Goal: Task Accomplishment & Management: Use online tool/utility

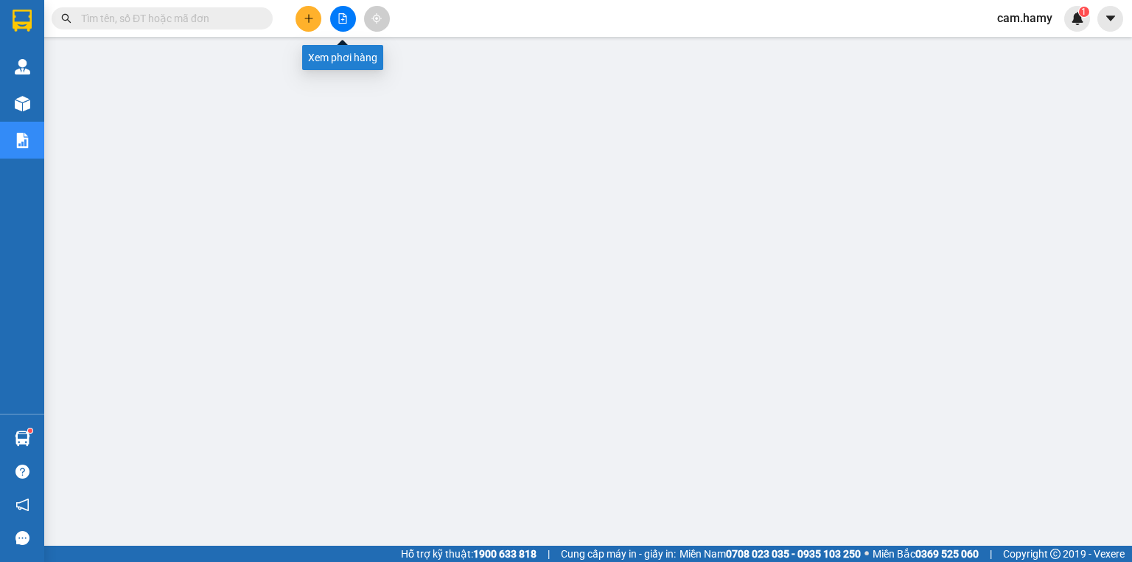
click at [349, 17] on button at bounding box center [343, 19] width 26 height 26
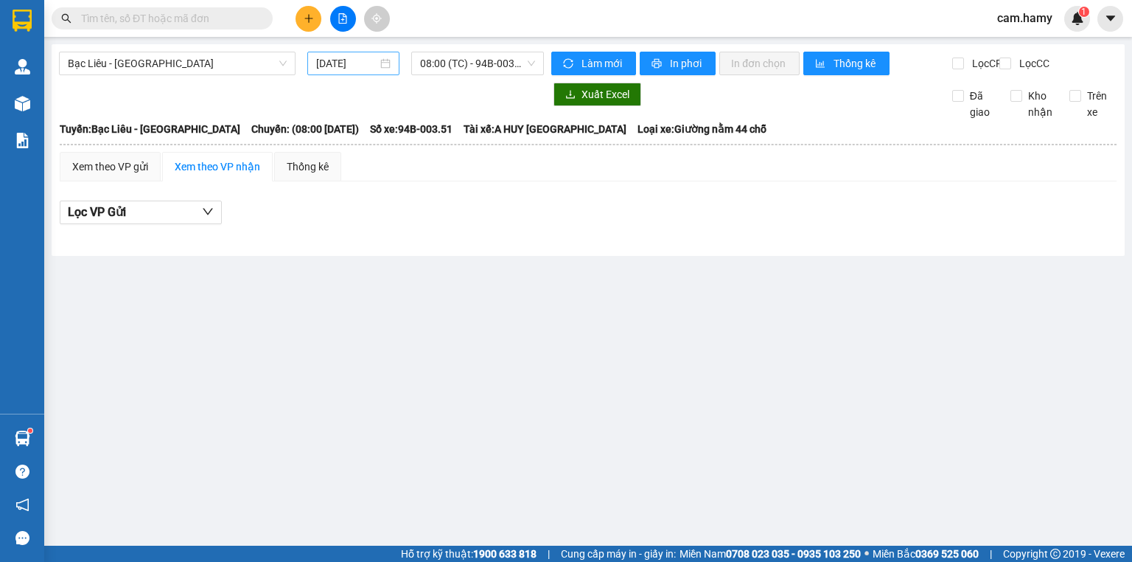
click at [354, 62] on input "[DATE]" at bounding box center [346, 63] width 60 height 16
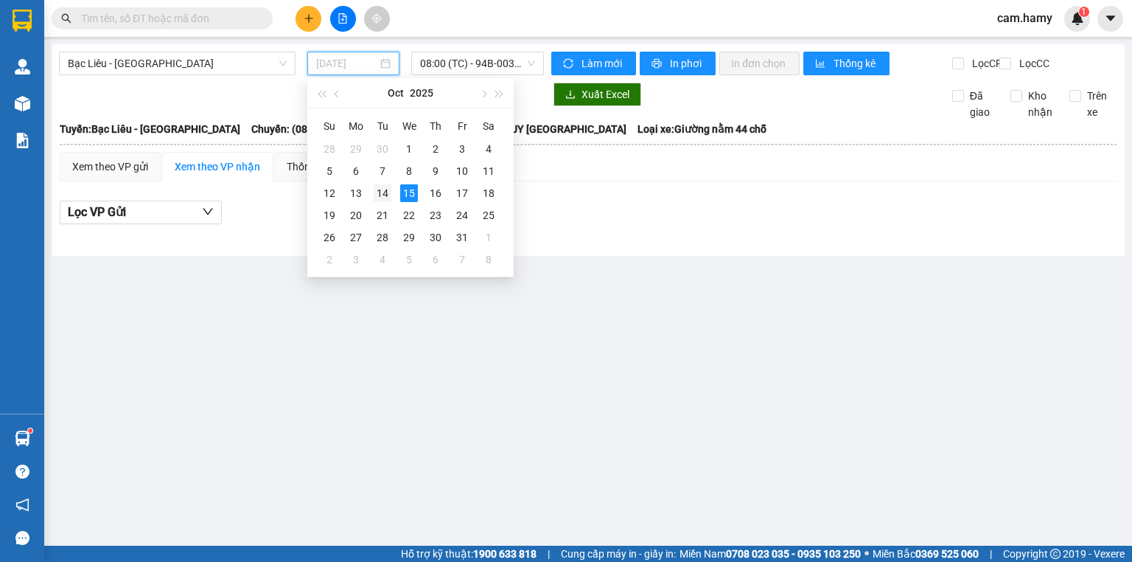
click at [389, 195] on div "14" at bounding box center [383, 193] width 18 height 18
type input "[DATE]"
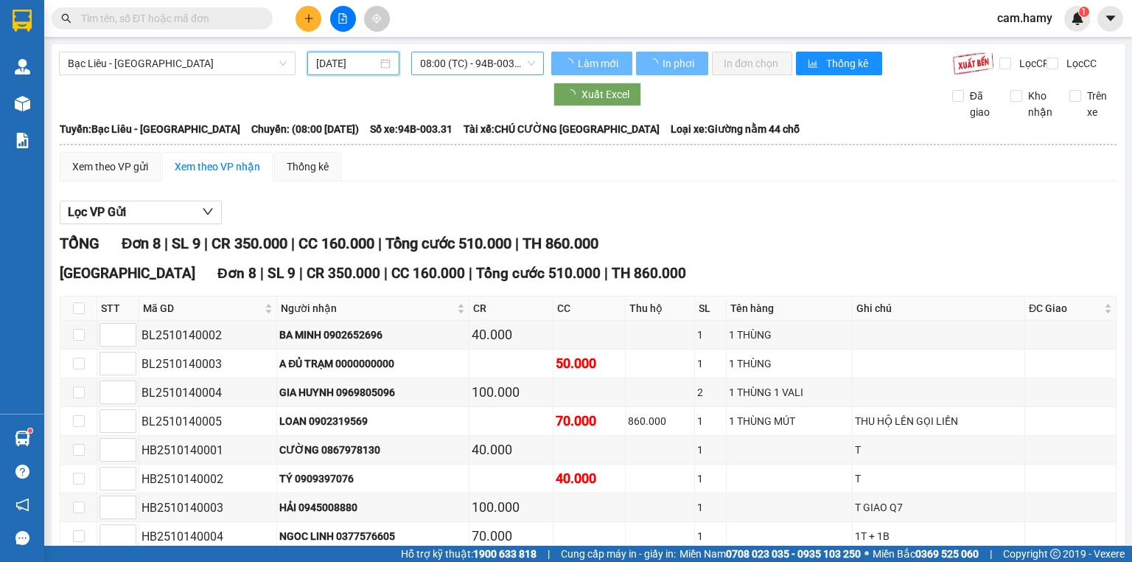
click at [480, 61] on span "08:00 (TC) - 94B-003.31" at bounding box center [478, 63] width 116 height 22
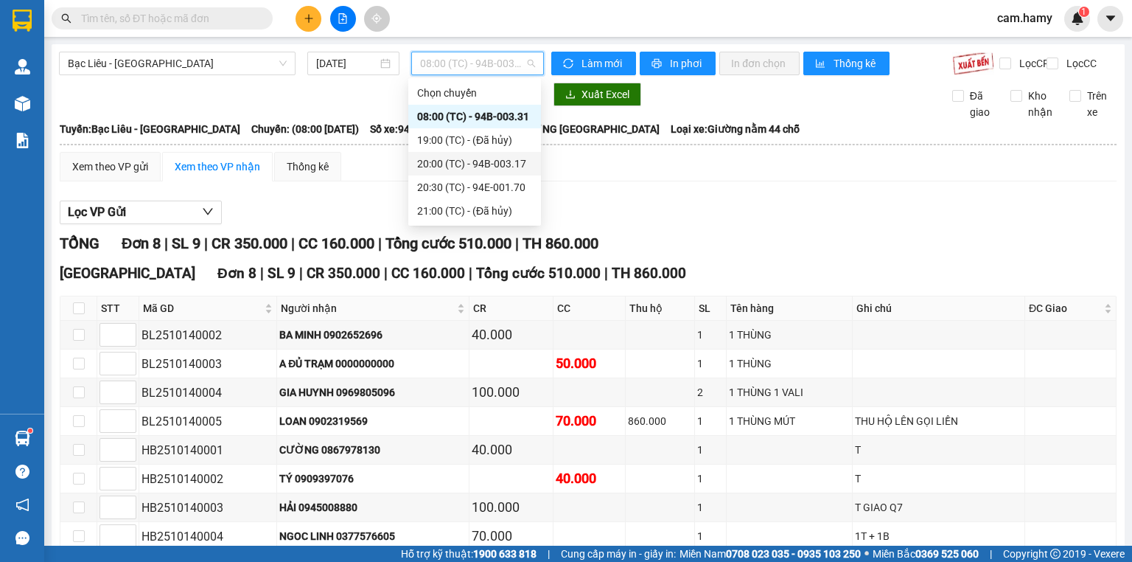
click at [471, 162] on div "20:00 (TC) - 94B-003.17" at bounding box center [474, 163] width 115 height 16
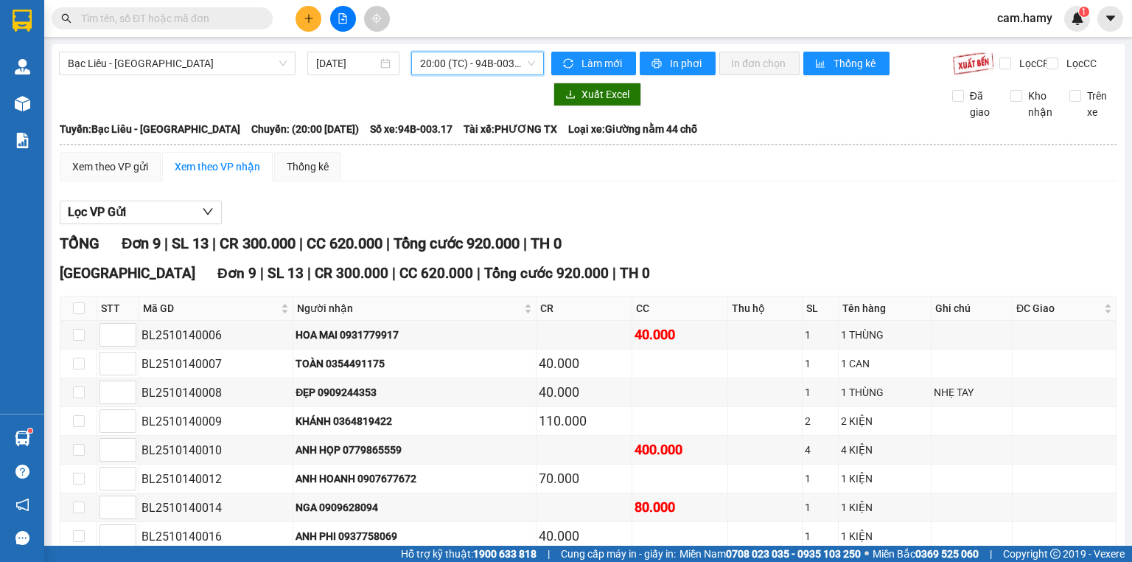
click at [436, 74] on span "20:00 (TC) - 94B-003.17" at bounding box center [478, 63] width 116 height 22
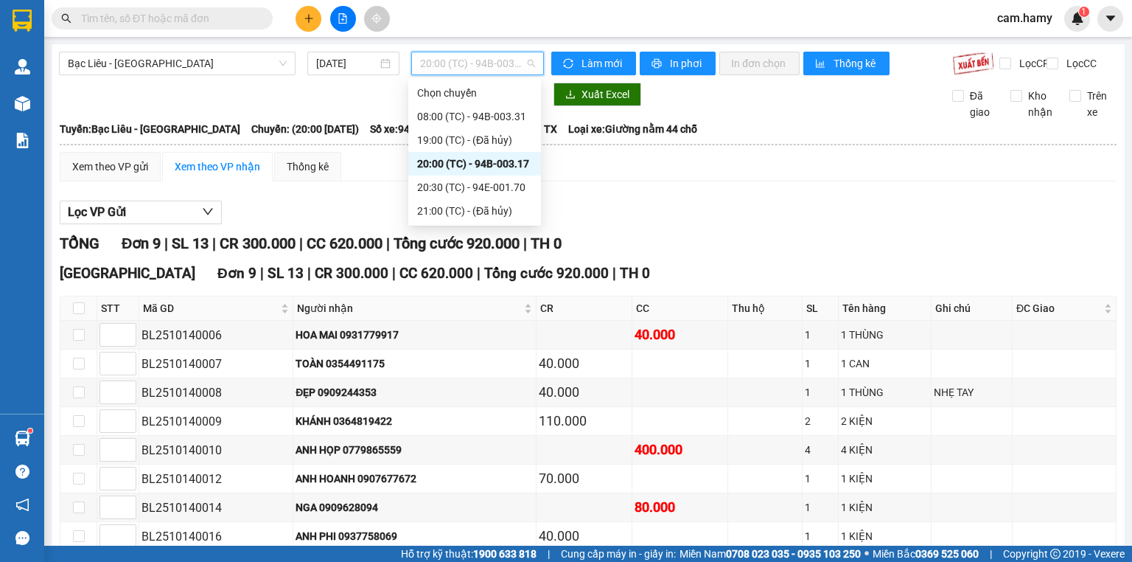
scroll to position [117, 0]
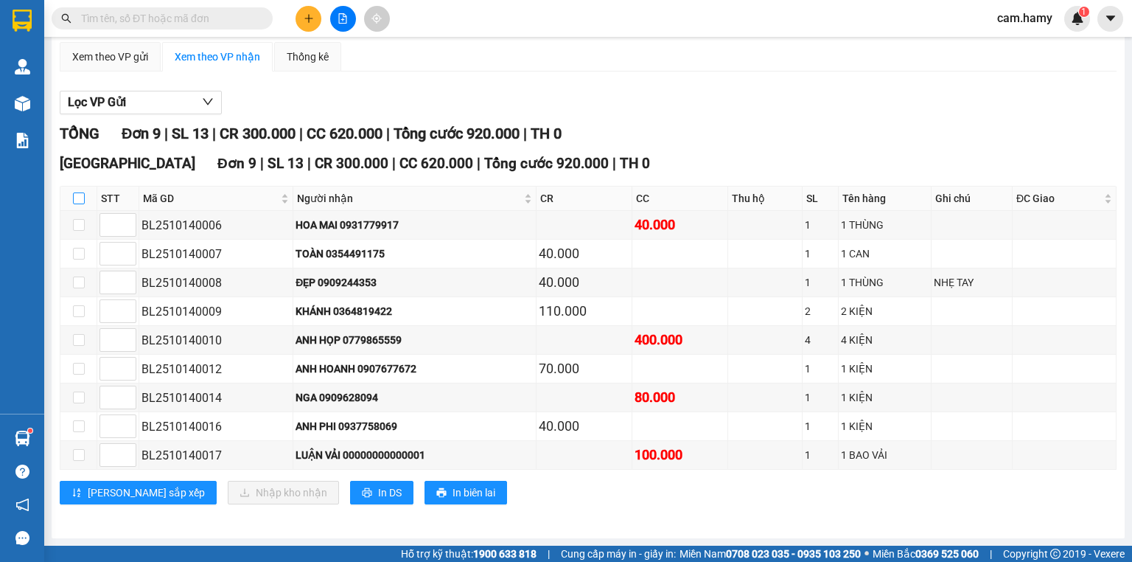
click at [79, 201] on input "checkbox" at bounding box center [79, 198] width 12 height 12
checkbox input "true"
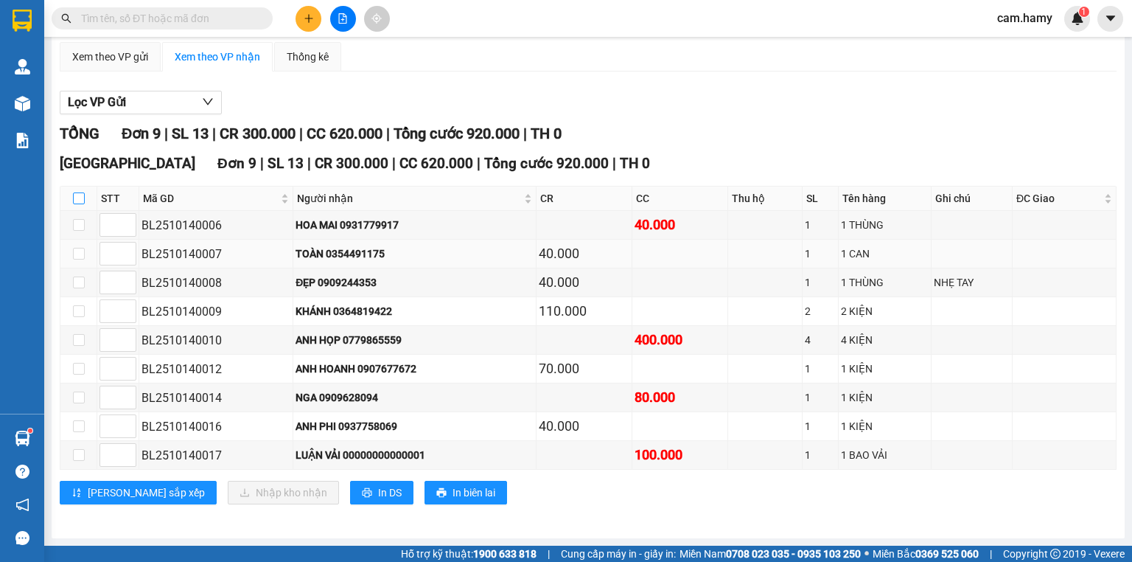
checkbox input "true"
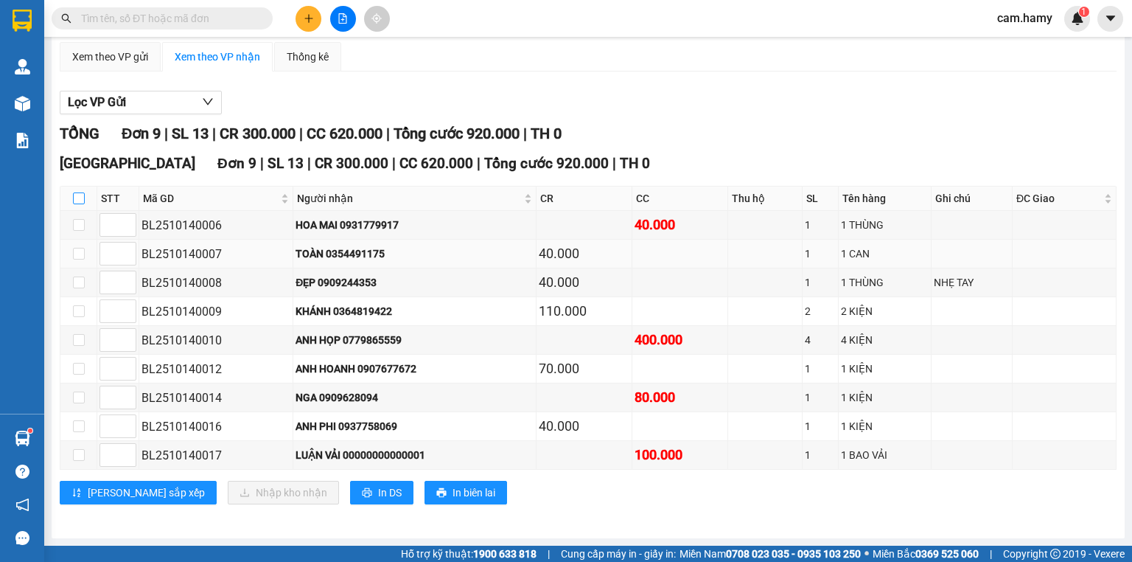
checkbox input "true"
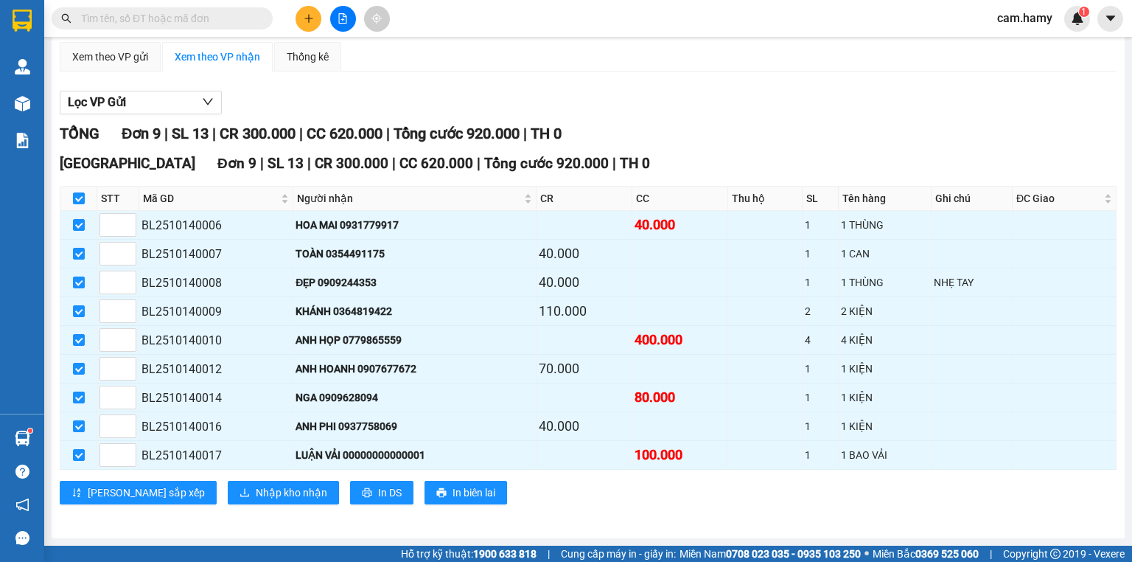
scroll to position [0, 0]
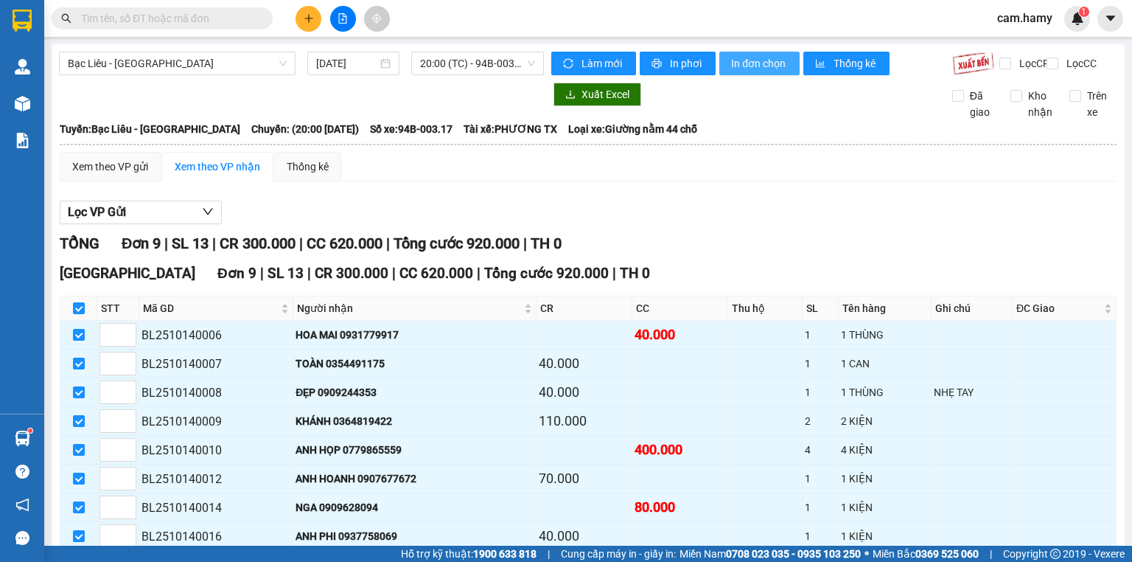
click at [758, 66] on span "In đơn chọn" at bounding box center [759, 63] width 57 height 16
click at [437, 71] on span "20:00 (TC) - 94B-003.17" at bounding box center [478, 63] width 116 height 22
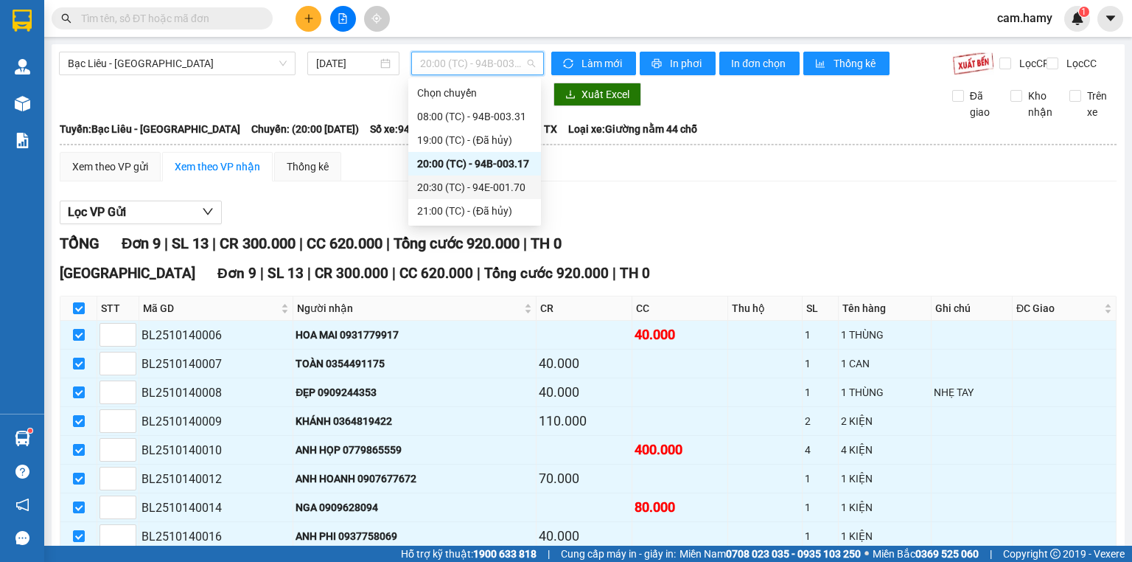
click at [471, 194] on div "20:30 (TC) - 94E-001.70" at bounding box center [474, 187] width 115 height 16
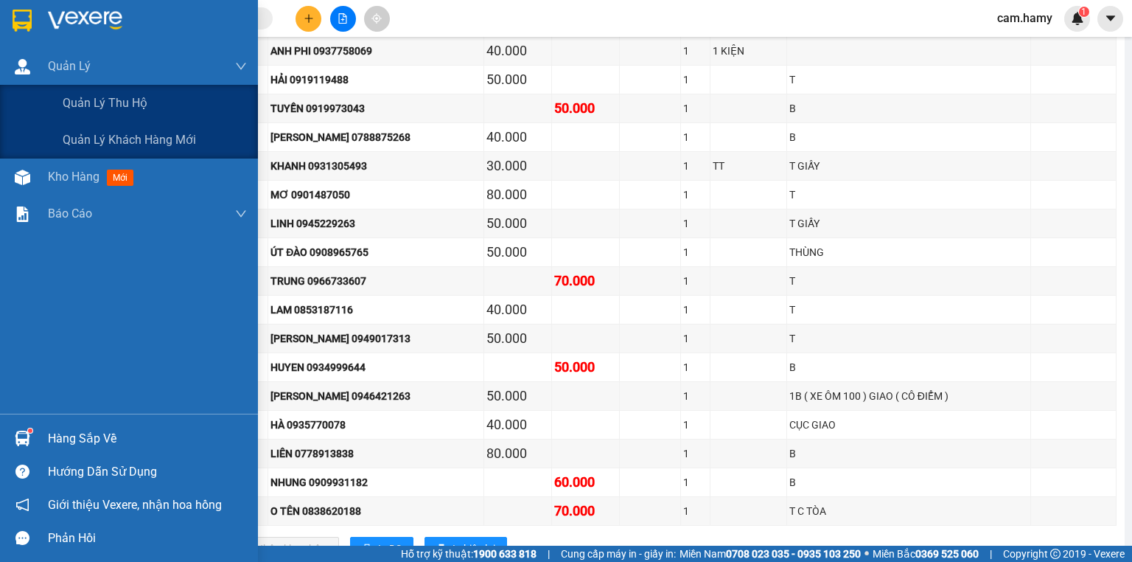
scroll to position [164, 0]
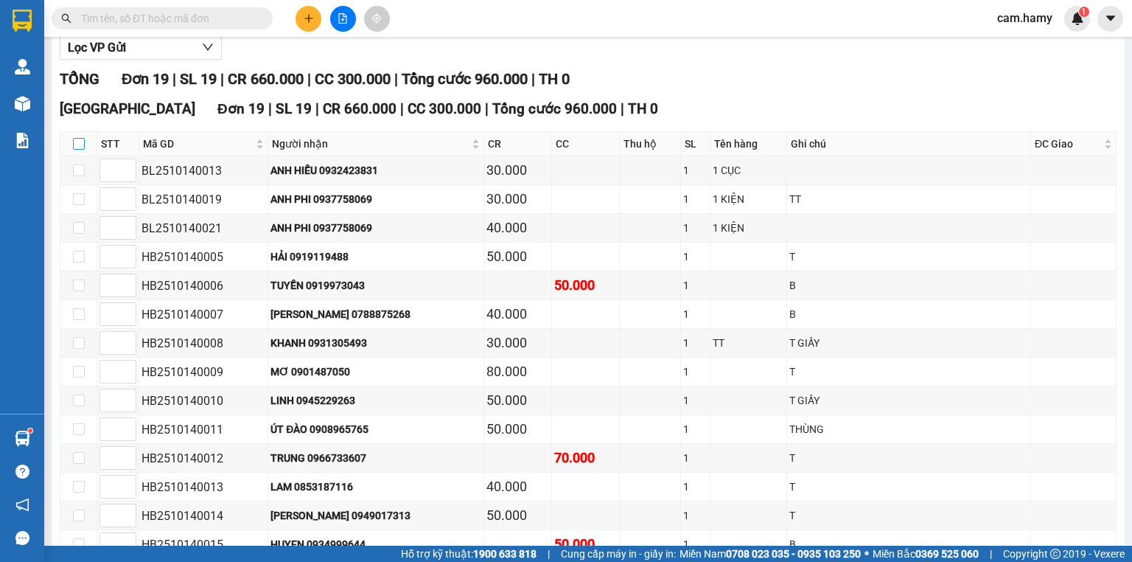
click at [83, 150] on input "checkbox" at bounding box center [79, 144] width 12 height 12
checkbox input "true"
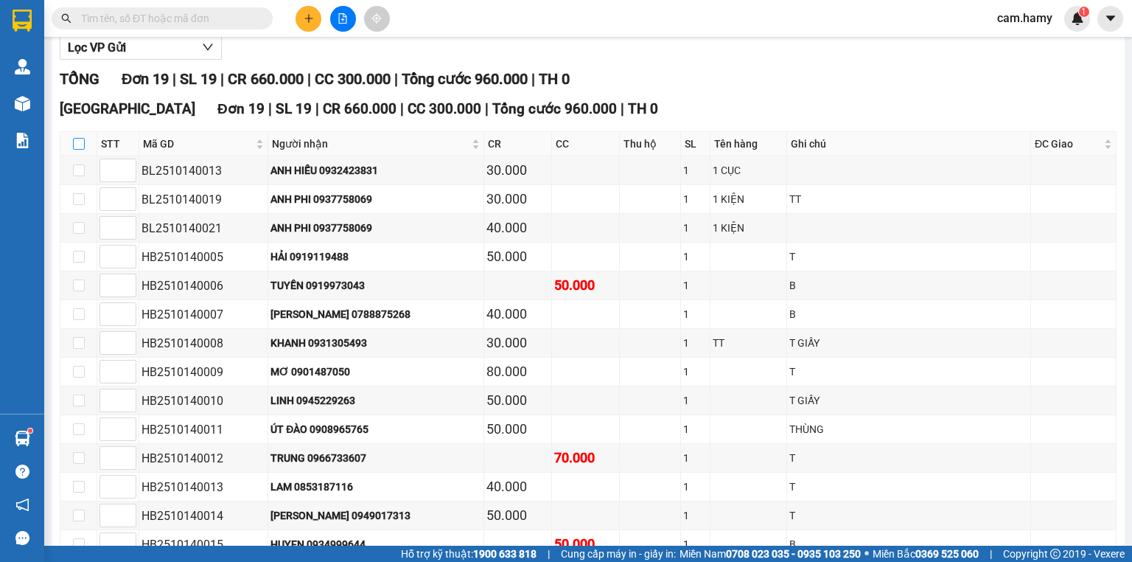
checkbox input "true"
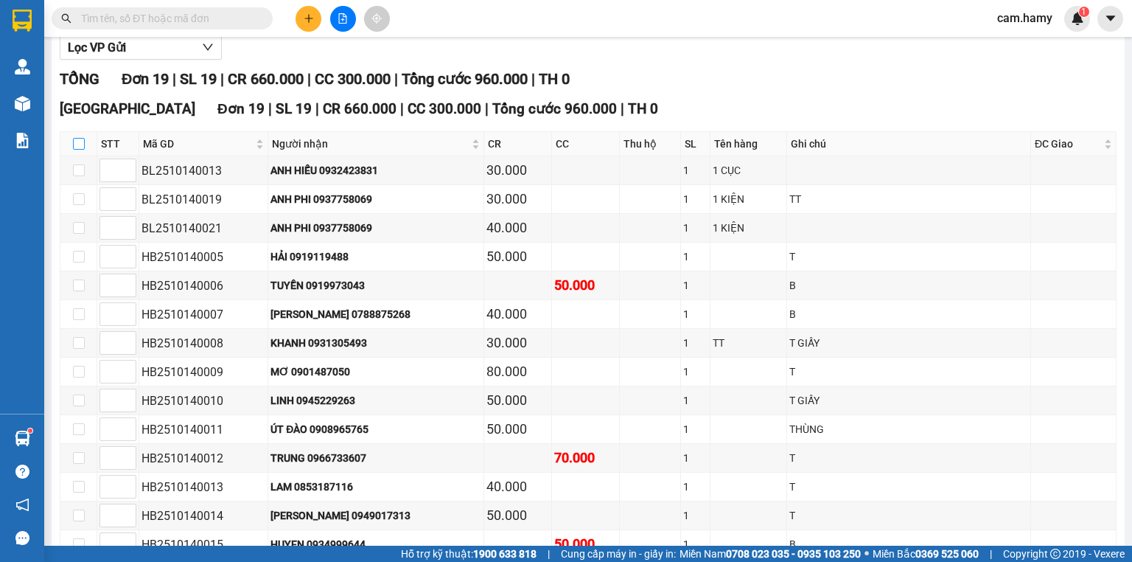
checkbox input "true"
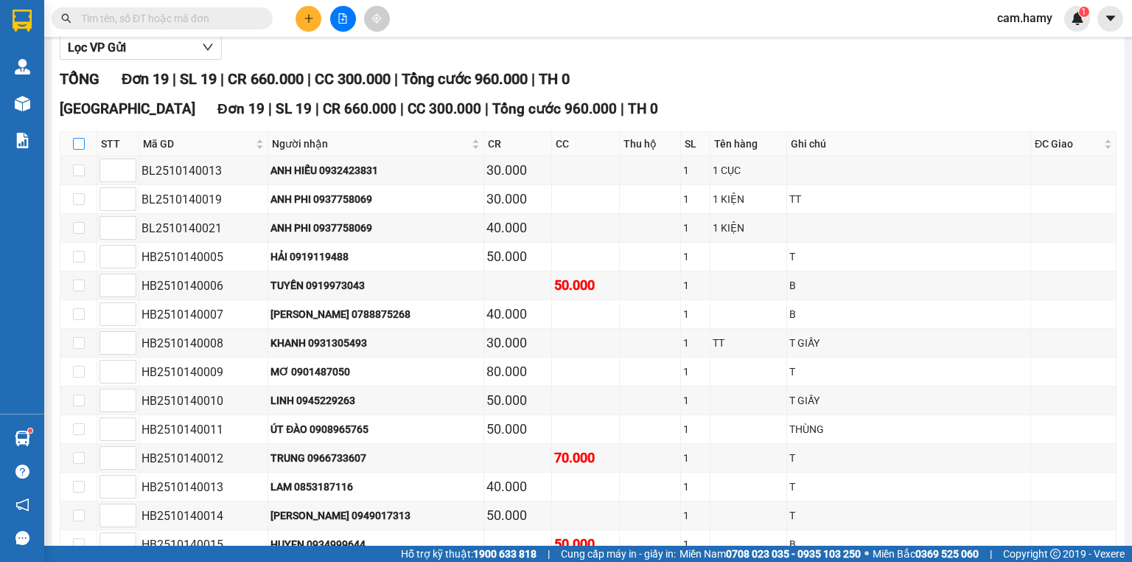
checkbox input "true"
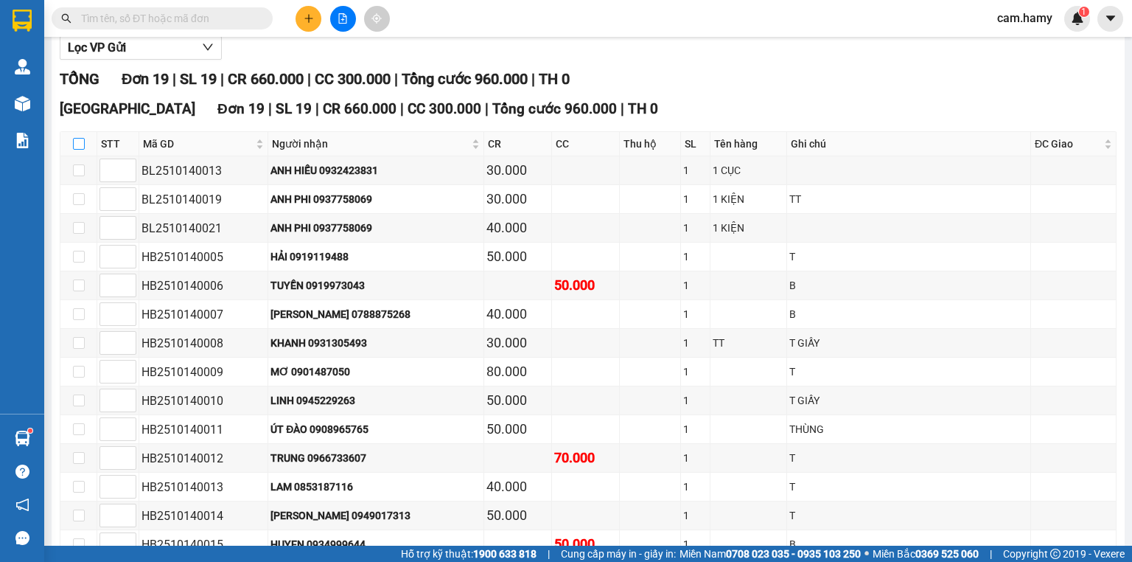
checkbox input "true"
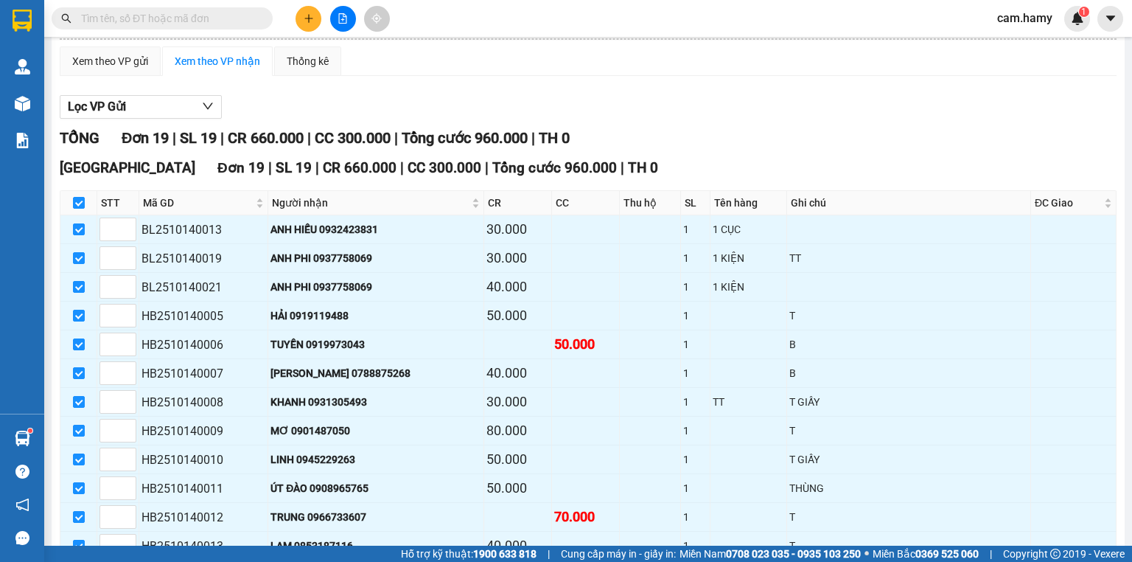
scroll to position [0, 0]
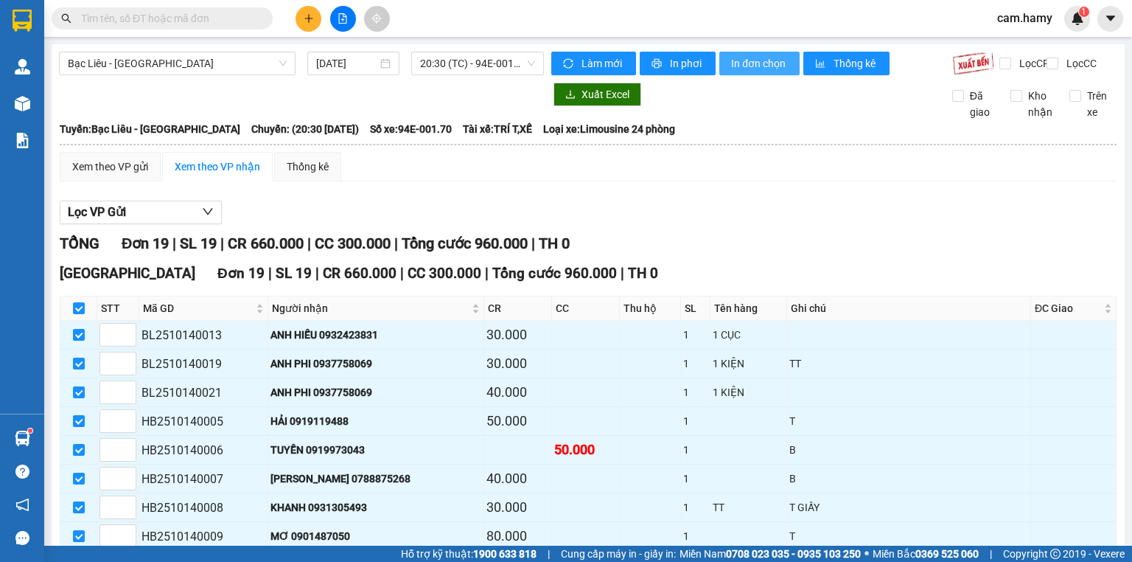
click at [748, 62] on span "In đơn chọn" at bounding box center [759, 63] width 57 height 16
